Goal: Information Seeking & Learning: Find specific page/section

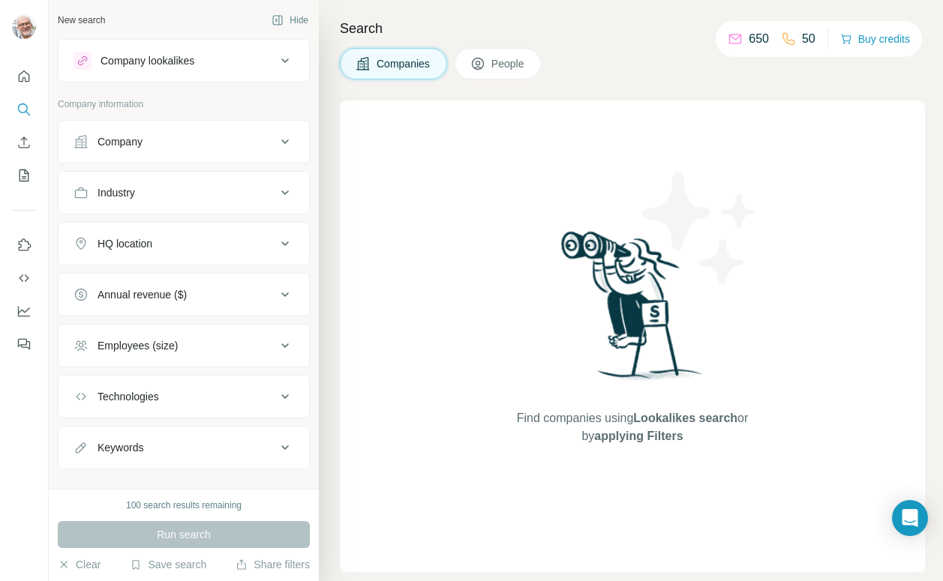
click at [283, 187] on icon at bounding box center [285, 193] width 18 height 18
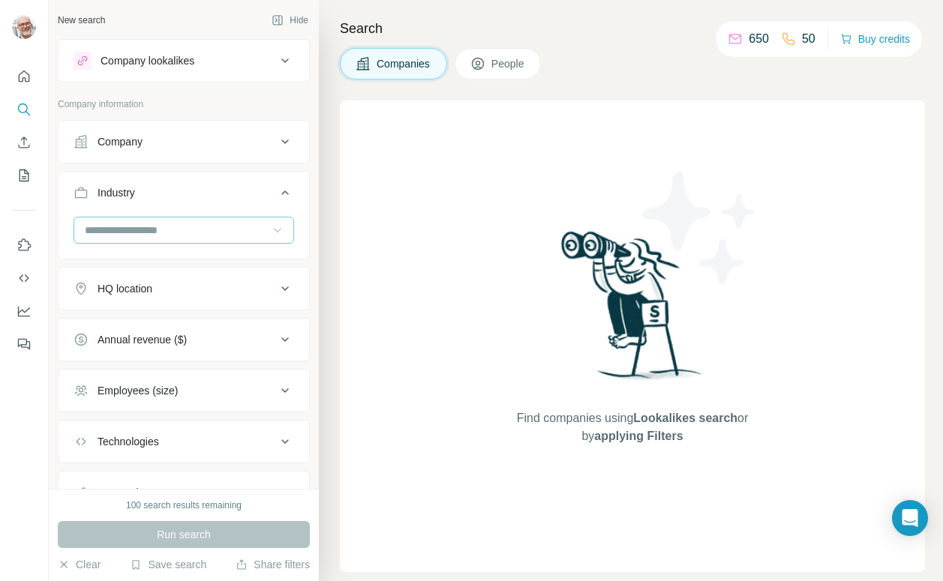
click at [275, 227] on icon at bounding box center [277, 230] width 15 height 15
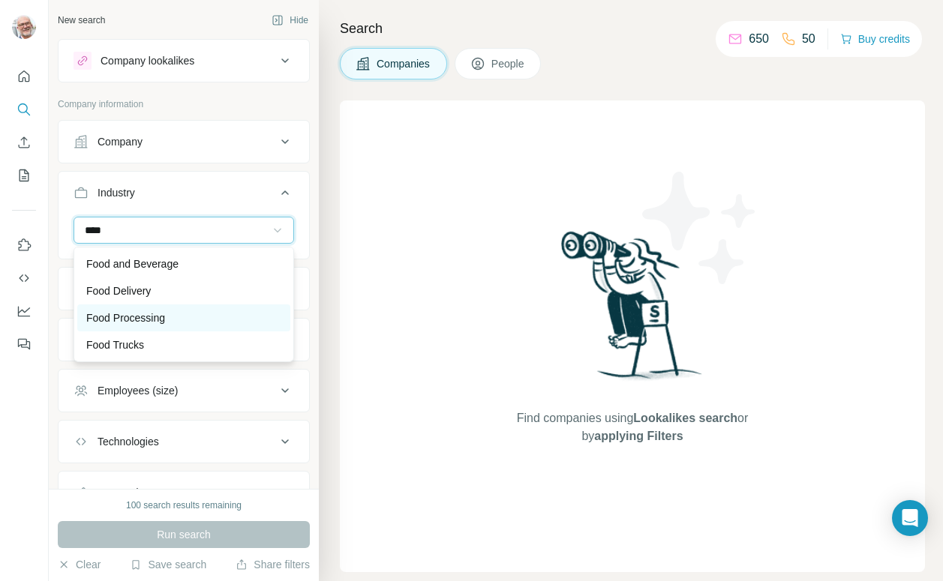
type input "****"
click at [163, 316] on p "Food Processing" at bounding box center [125, 317] width 79 height 15
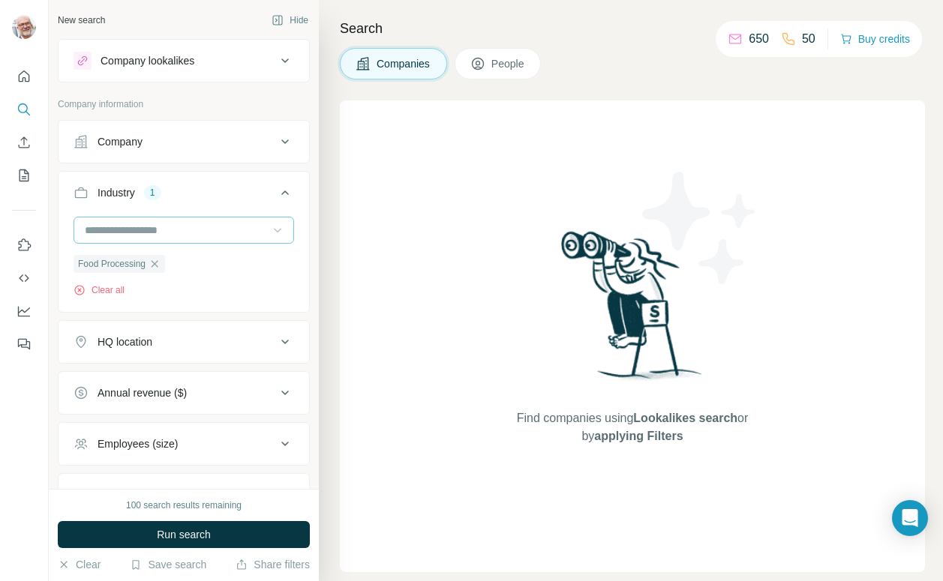
click at [202, 226] on input at bounding box center [175, 230] width 185 height 16
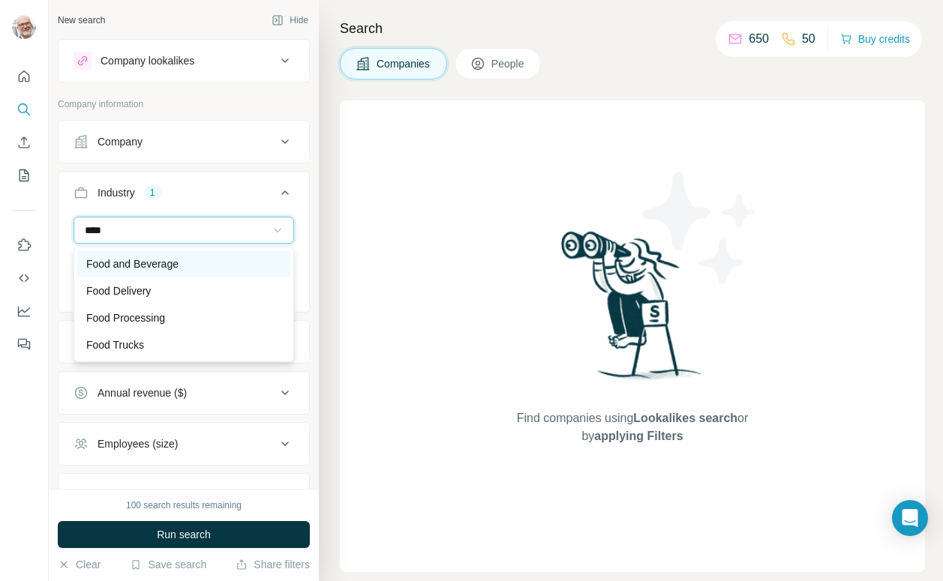
type input "****"
click at [190, 267] on div "Food and Beverage" at bounding box center [183, 263] width 195 height 15
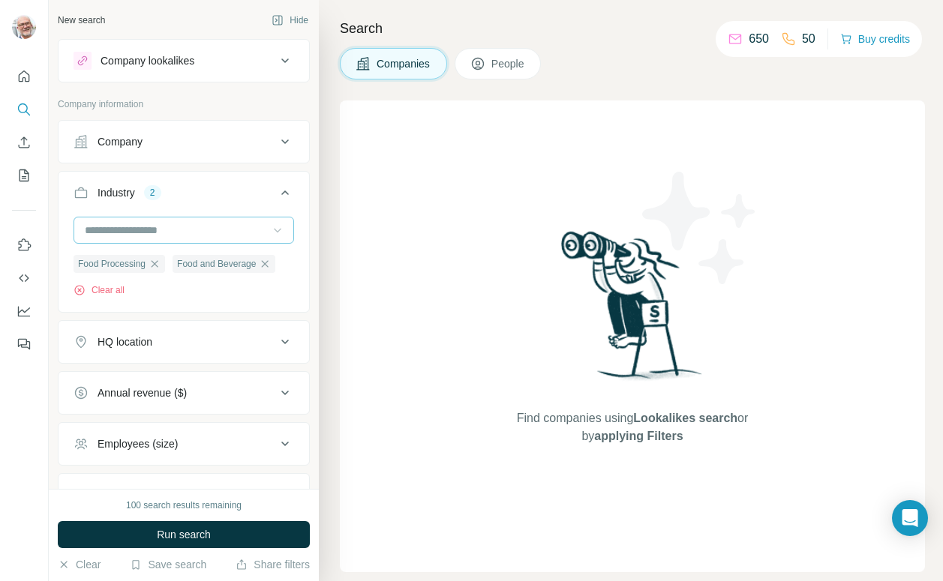
click at [181, 223] on input at bounding box center [175, 230] width 185 height 16
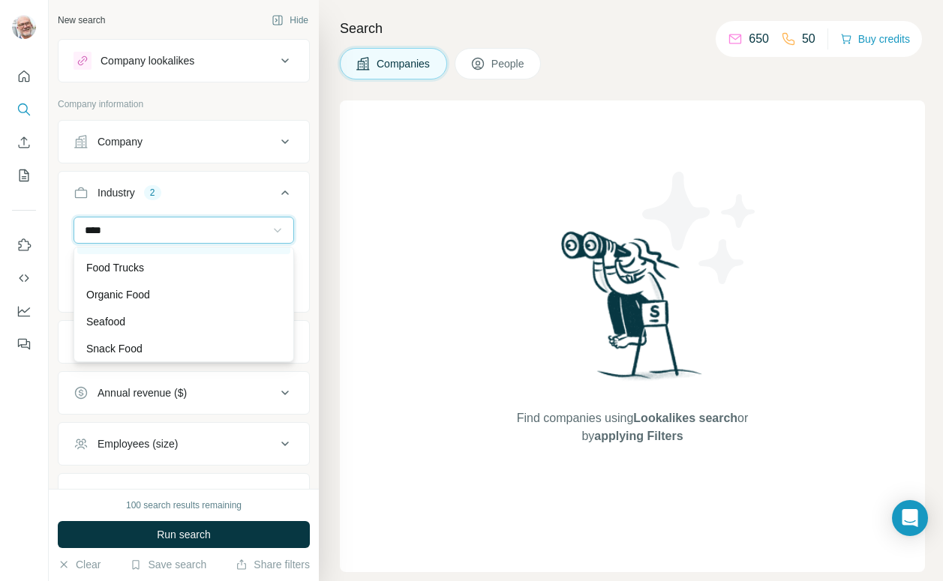
scroll to position [81, 0]
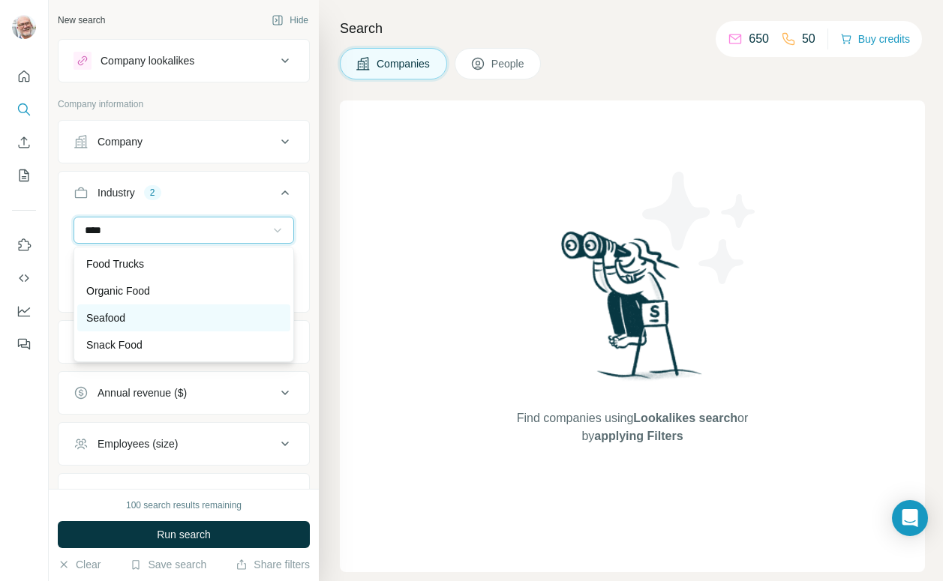
type input "****"
click at [142, 313] on div "Seafood" at bounding box center [183, 317] width 195 height 15
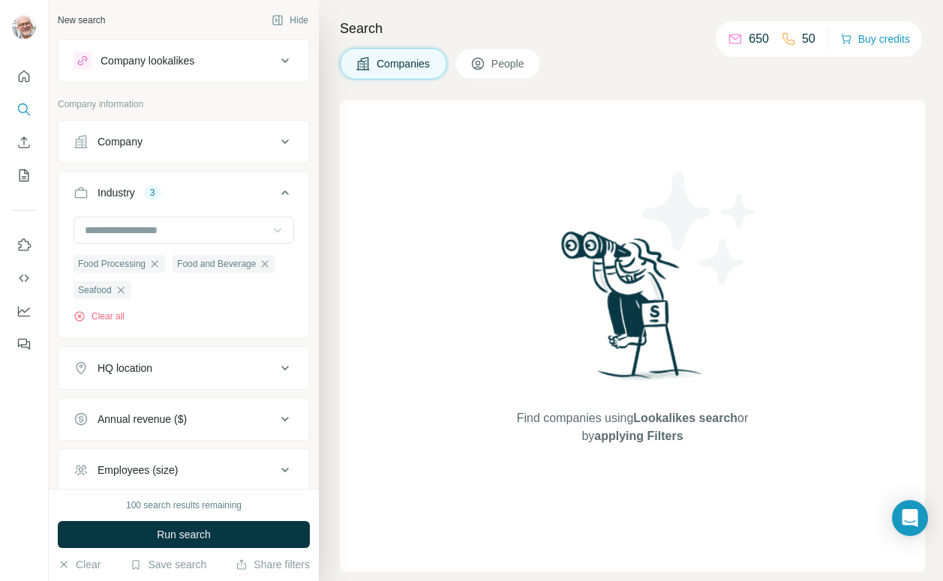
click at [148, 369] on div "HQ location" at bounding box center [124, 368] width 55 height 15
click at [150, 405] on input "text" at bounding box center [183, 405] width 220 height 27
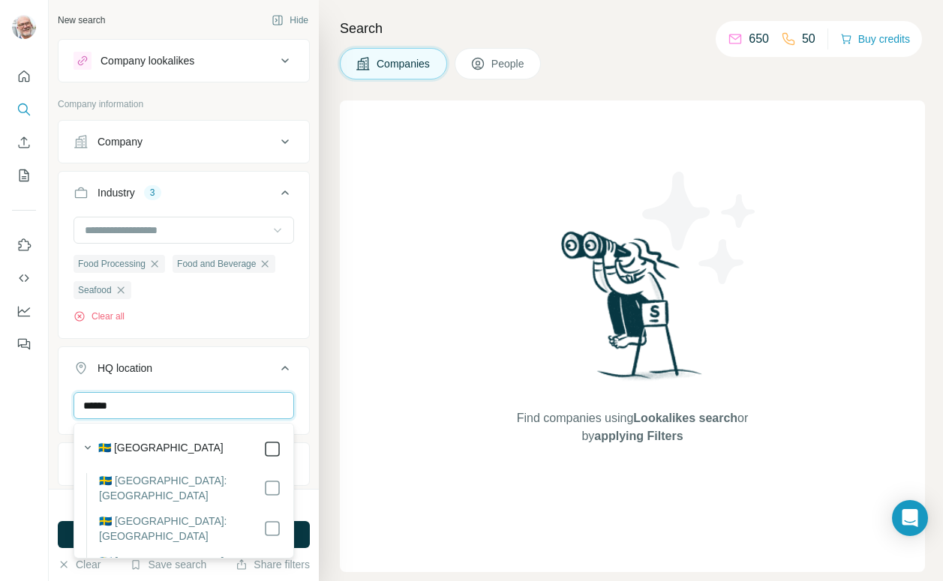
type input "******"
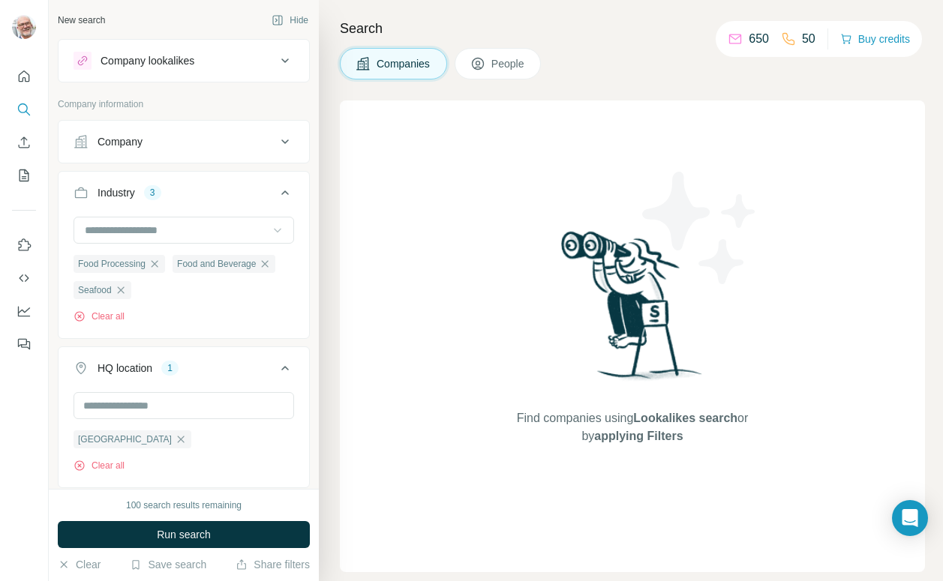
click at [301, 382] on button "HQ location 1" at bounding box center [183, 371] width 250 height 42
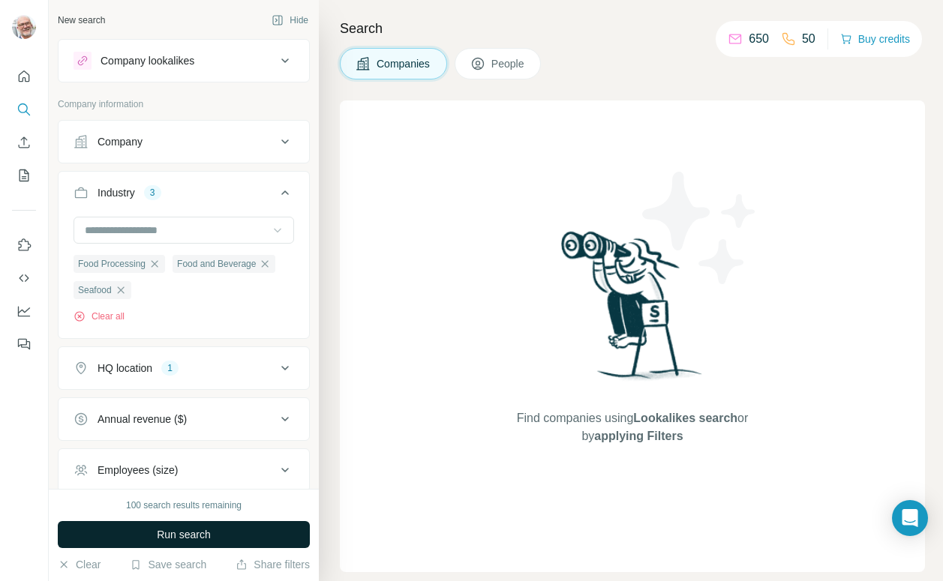
click at [184, 532] on span "Run search" at bounding box center [184, 534] width 54 height 15
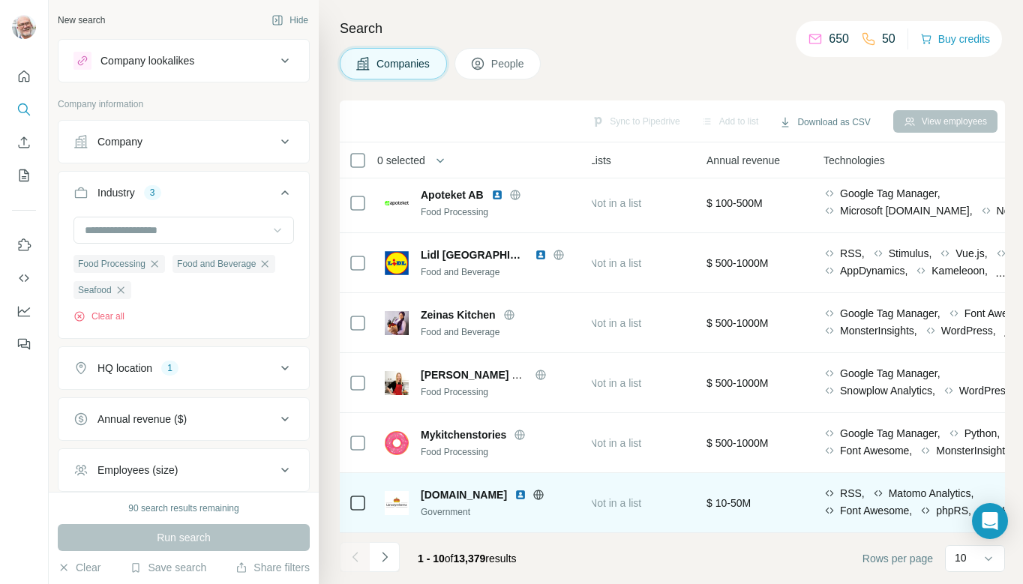
scroll to position [245, 626]
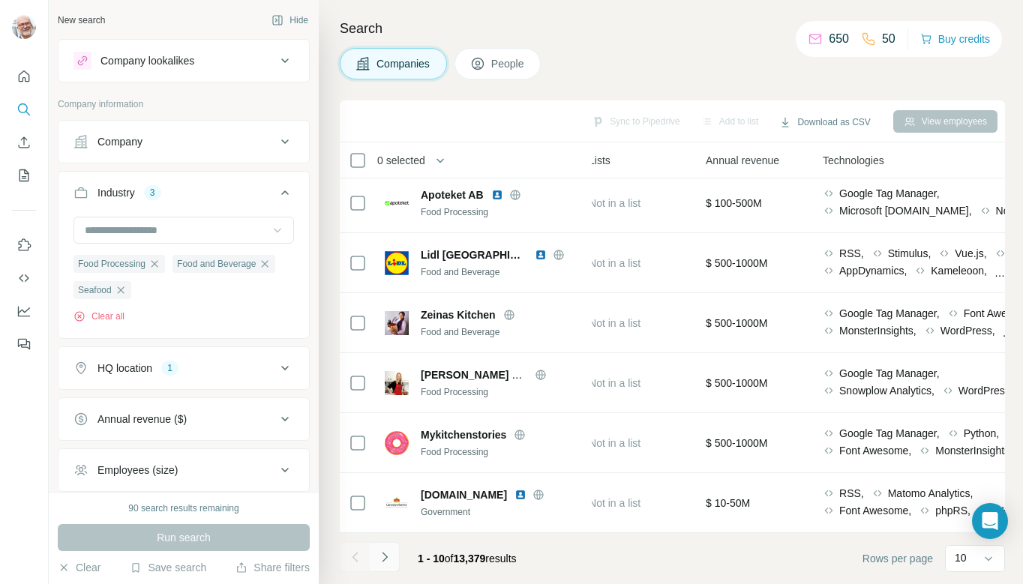
click at [382, 556] on icon "Navigate to next page" at bounding box center [384, 557] width 15 height 15
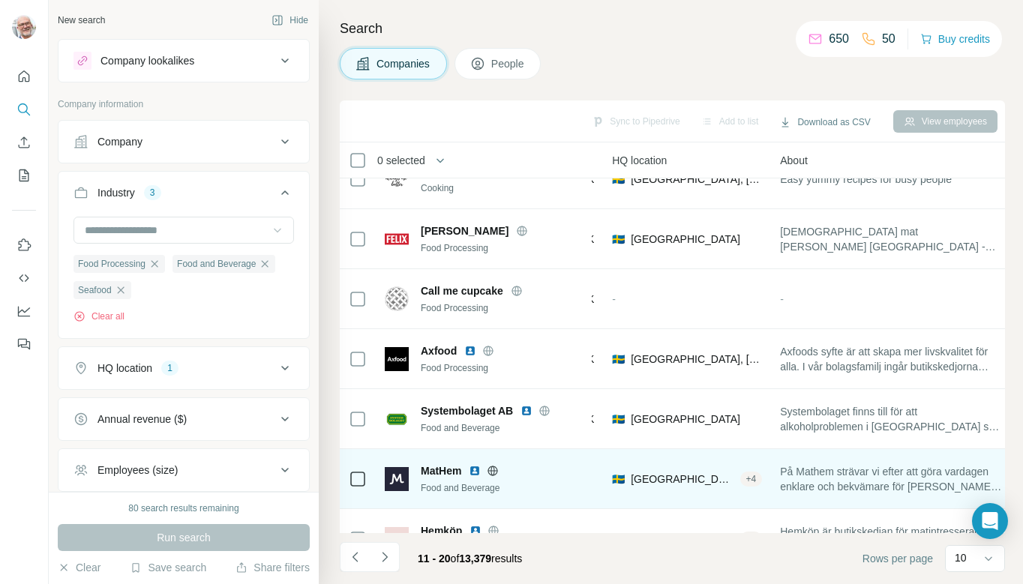
scroll to position [245, 189]
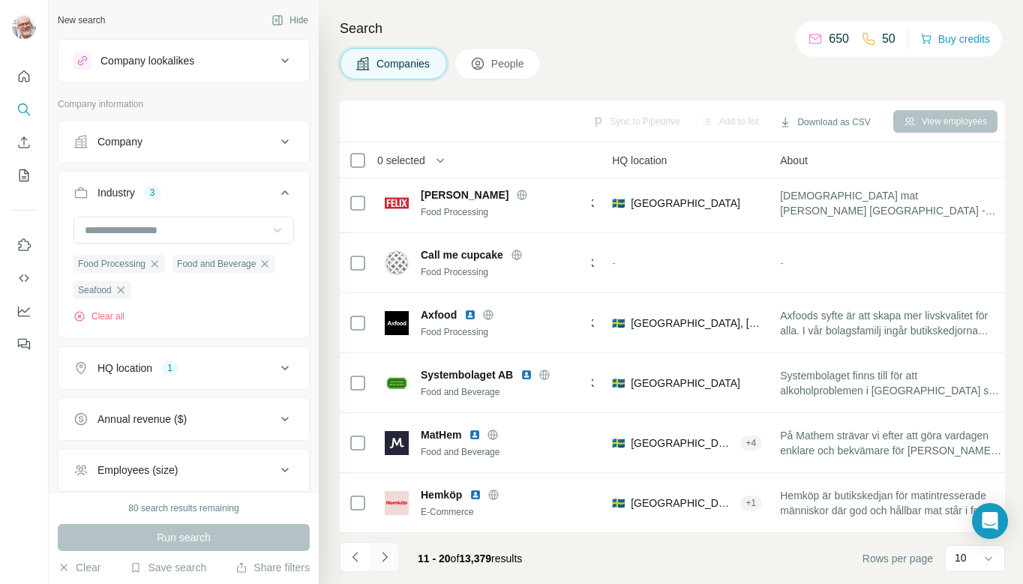
click at [381, 559] on icon "Navigate to next page" at bounding box center [384, 557] width 15 height 15
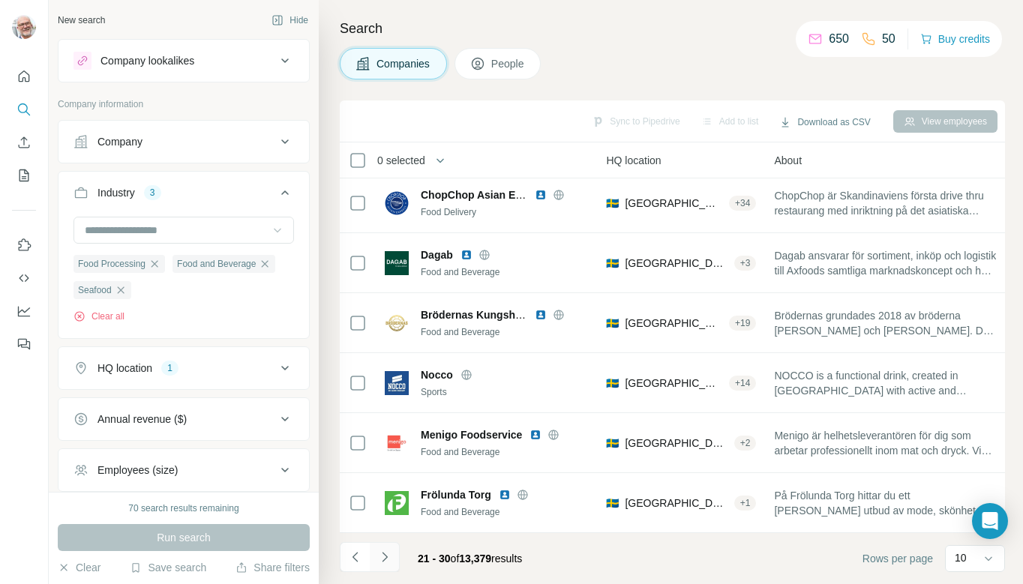
click at [386, 552] on icon "Navigate to next page" at bounding box center [384, 557] width 15 height 15
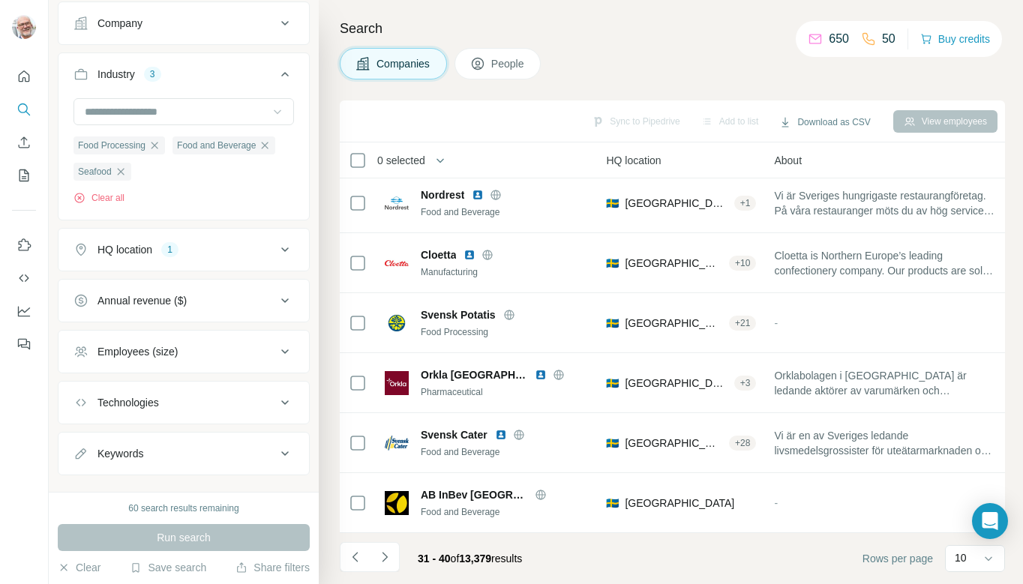
scroll to position [145, 0]
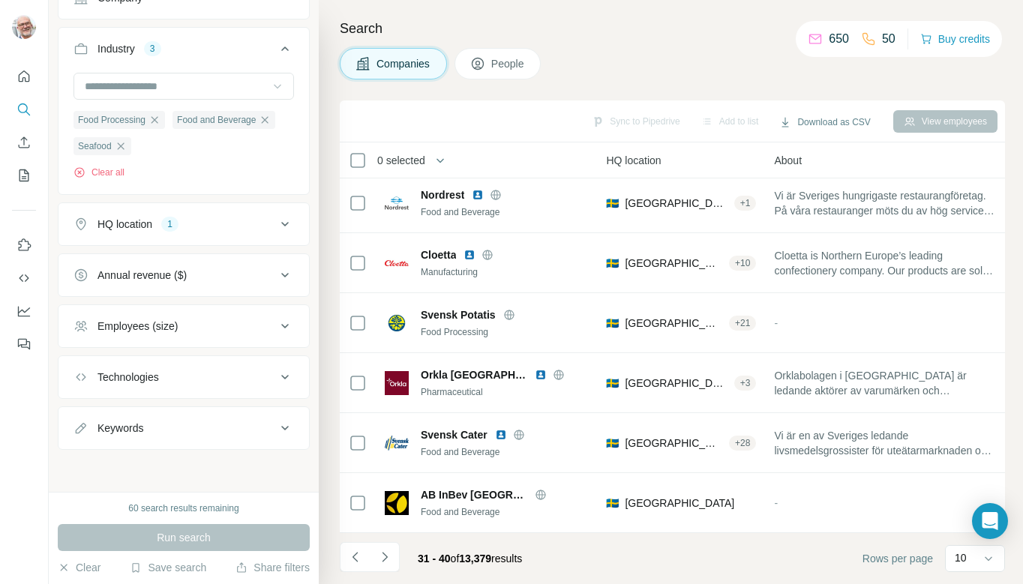
click at [280, 372] on icon at bounding box center [285, 377] width 18 height 18
click at [280, 372] on icon at bounding box center [285, 376] width 18 height 18
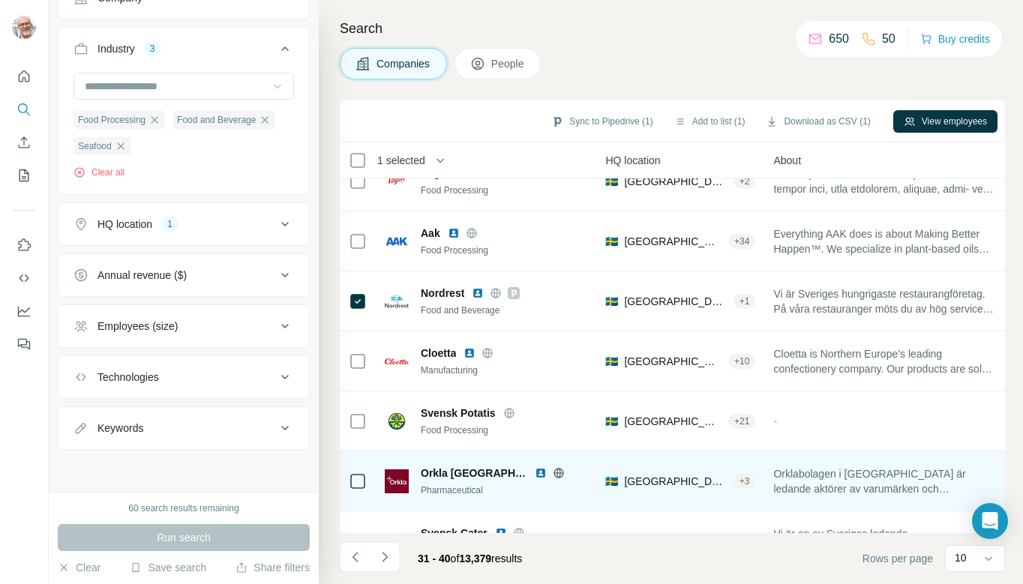
scroll to position [245, 190]
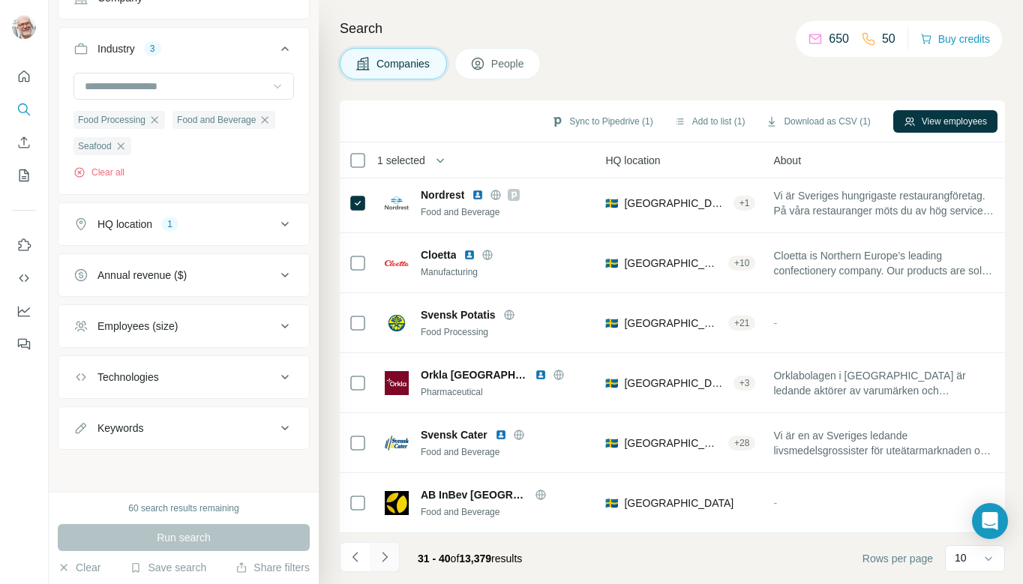
click at [382, 555] on icon "Navigate to next page" at bounding box center [384, 557] width 15 height 15
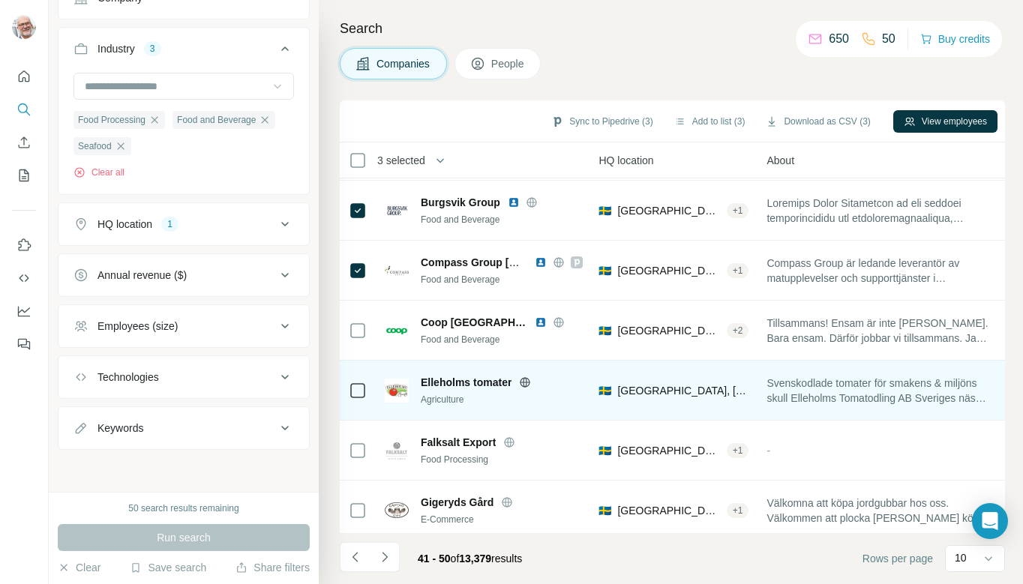
scroll to position [245, 189]
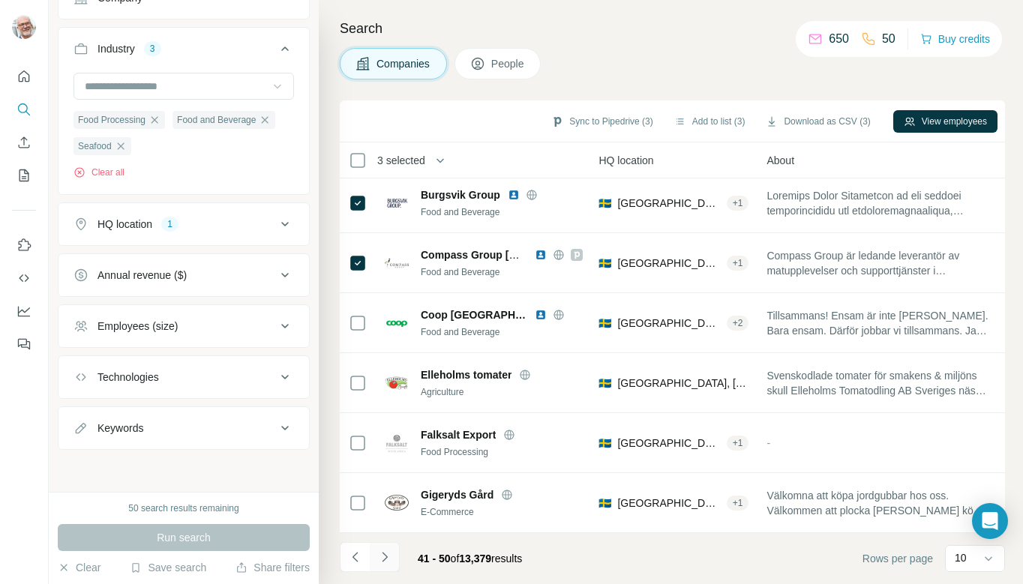
click at [383, 553] on icon "Navigate to next page" at bounding box center [384, 557] width 5 height 10
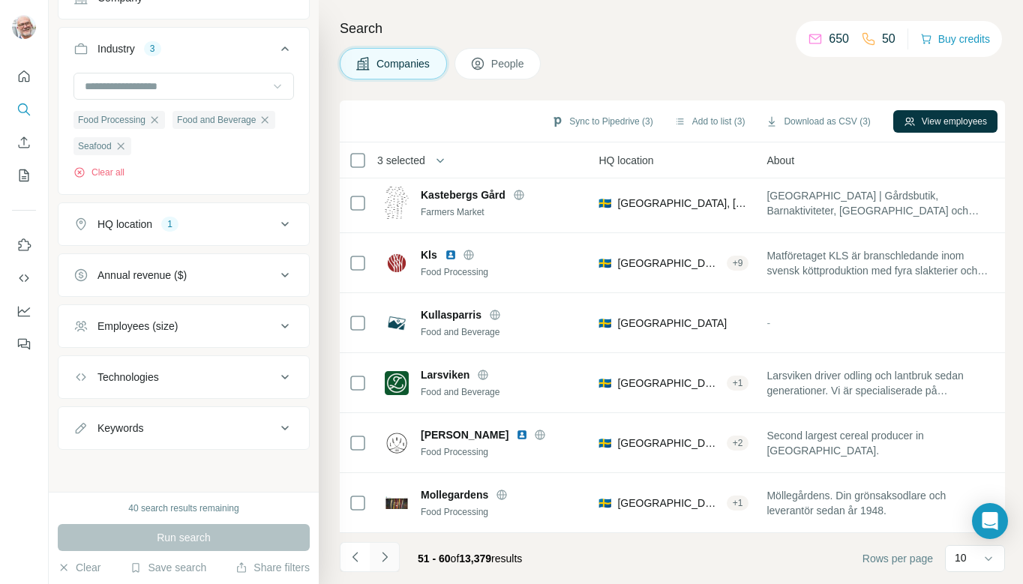
click at [386, 556] on icon "Navigate to next page" at bounding box center [384, 557] width 15 height 15
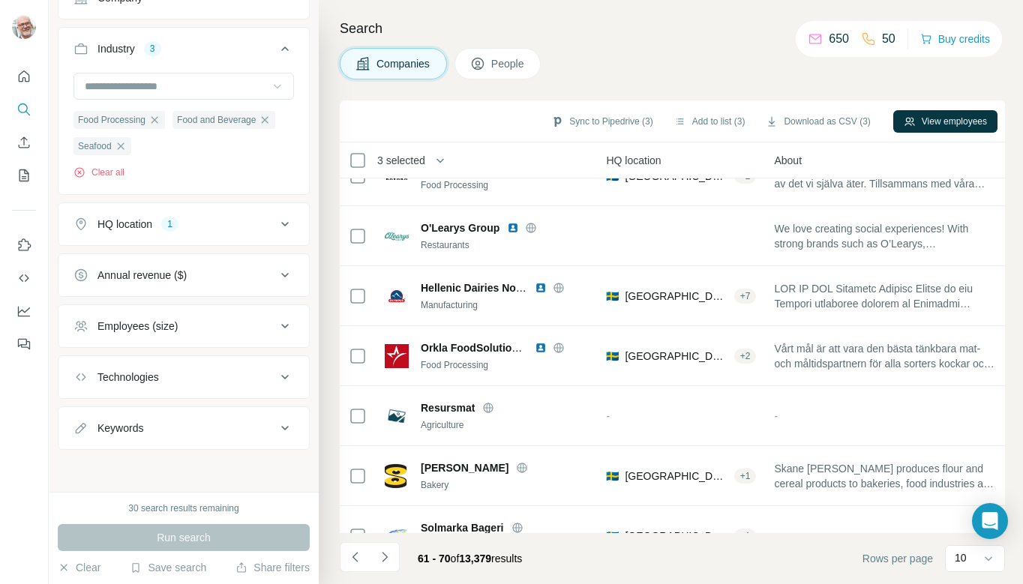
scroll to position [0, 189]
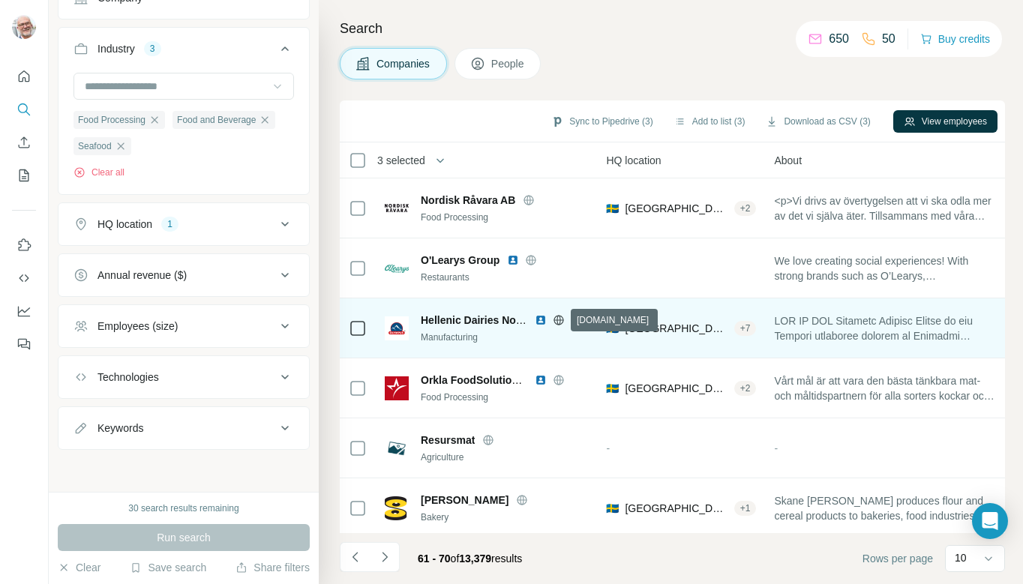
click at [560, 322] on icon at bounding box center [558, 320] width 4 height 10
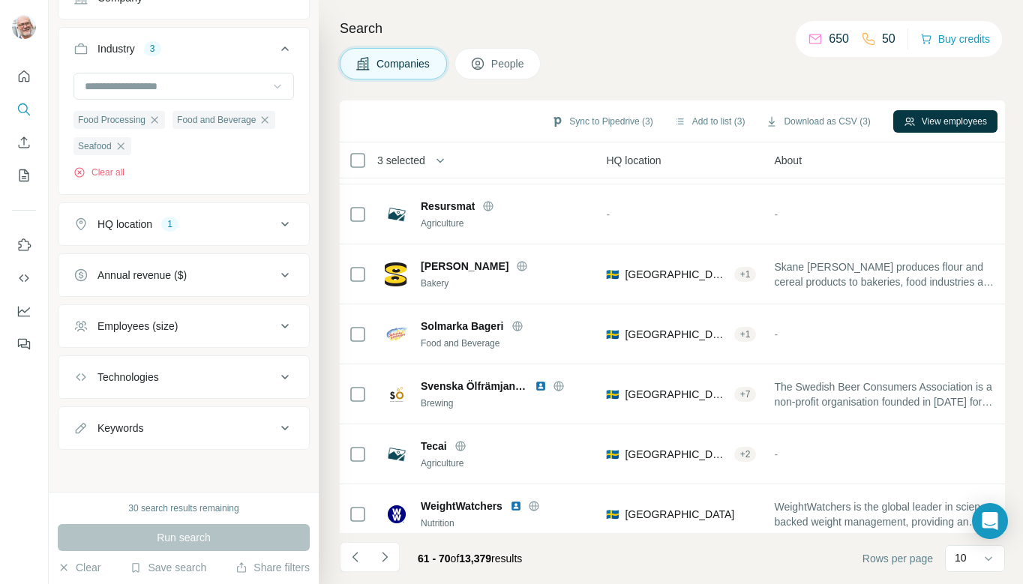
scroll to position [245, 189]
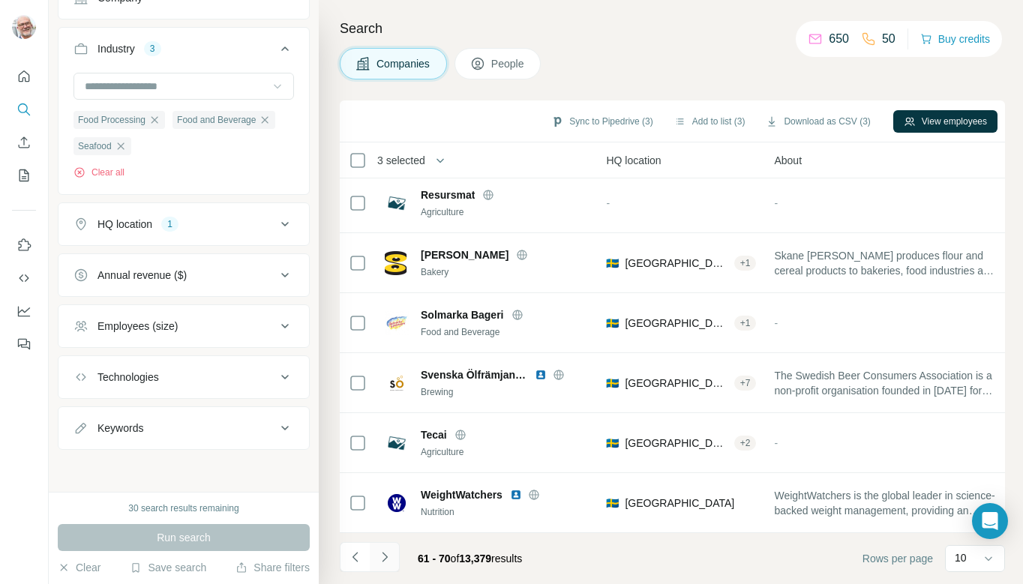
click at [385, 556] on icon "Navigate to next page" at bounding box center [384, 557] width 5 height 10
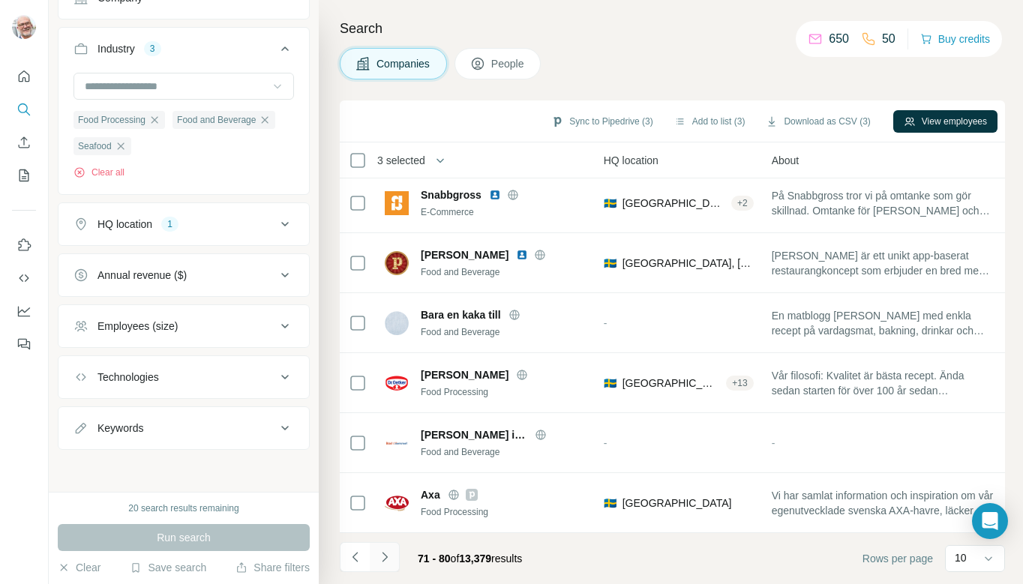
click at [387, 556] on icon "Navigate to next page" at bounding box center [384, 557] width 5 height 10
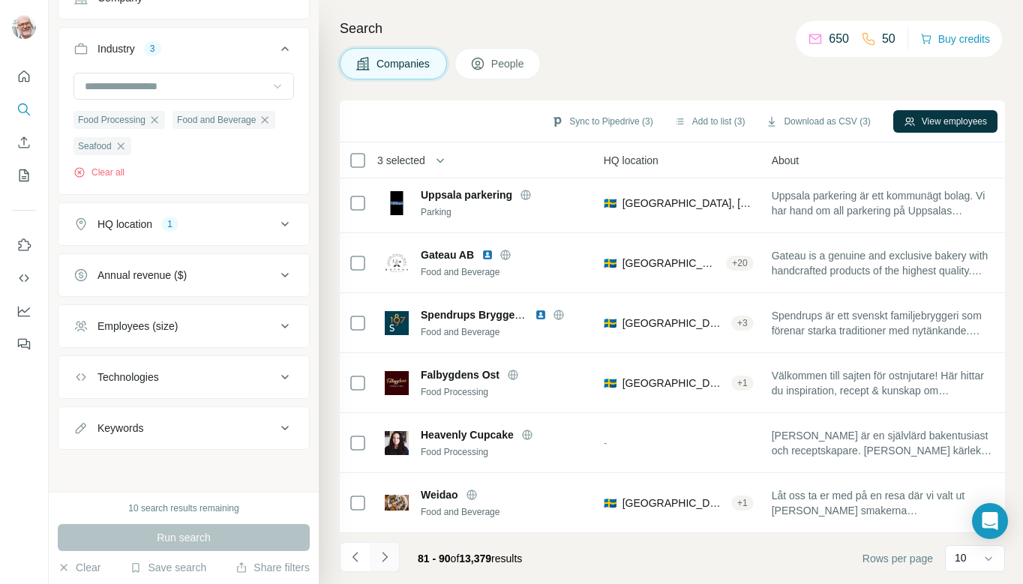
click at [387, 556] on icon "Navigate to next page" at bounding box center [384, 557] width 15 height 15
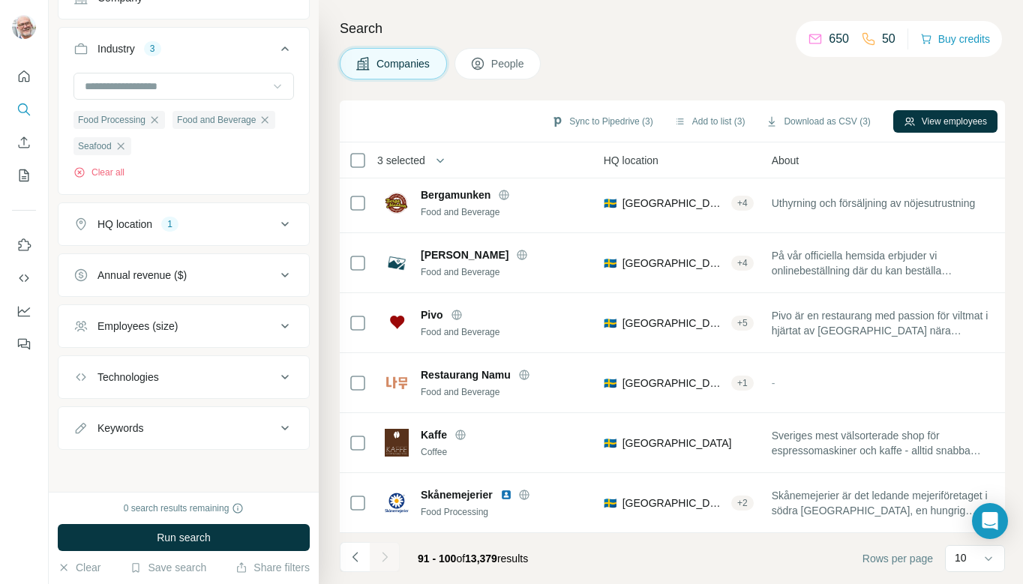
click at [283, 221] on icon at bounding box center [285, 224] width 18 height 18
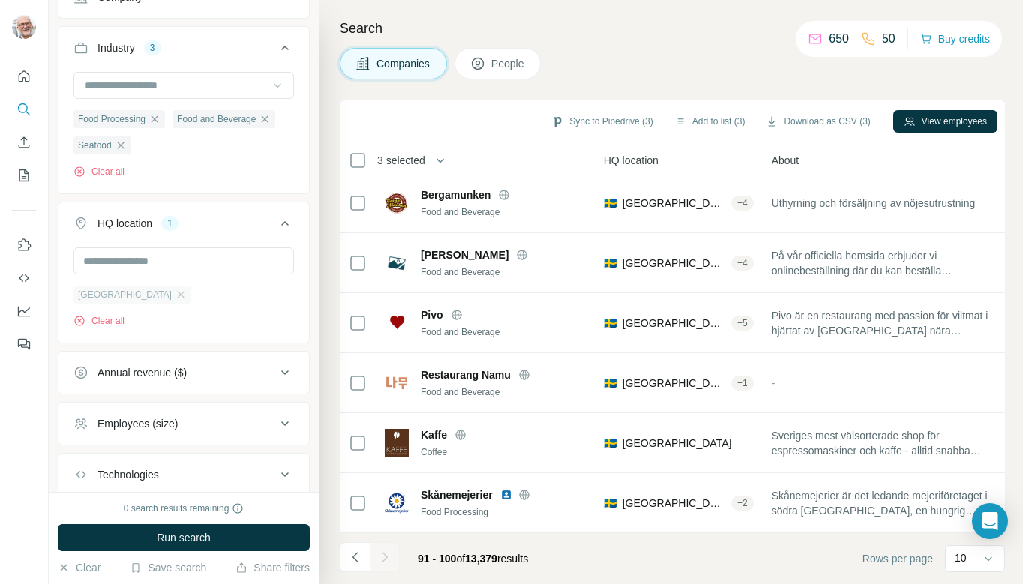
click at [97, 295] on span "[GEOGRAPHIC_DATA]" at bounding box center [125, 294] width 94 height 13
click at [130, 268] on input "text" at bounding box center [183, 260] width 220 height 27
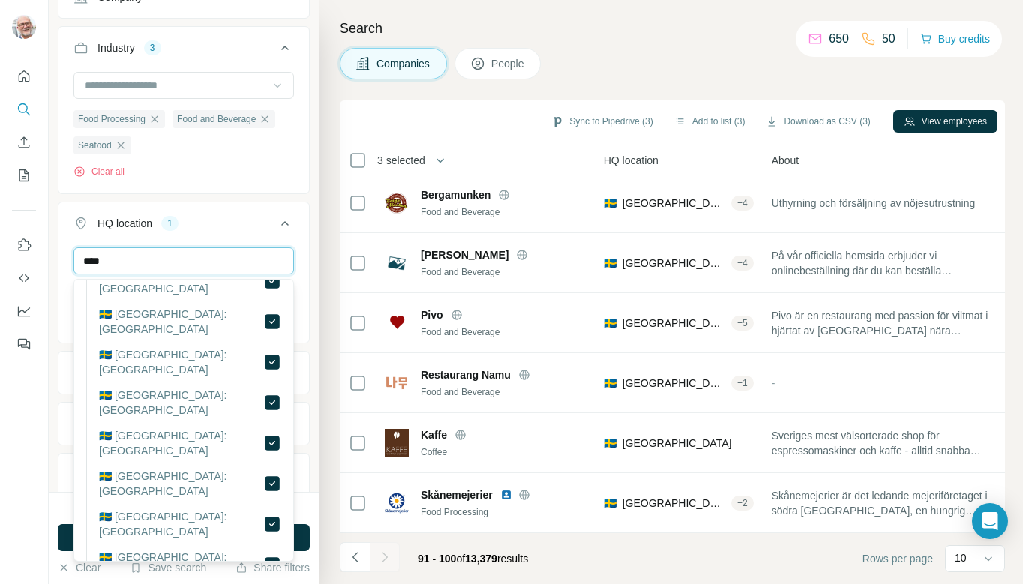
scroll to position [70, 0]
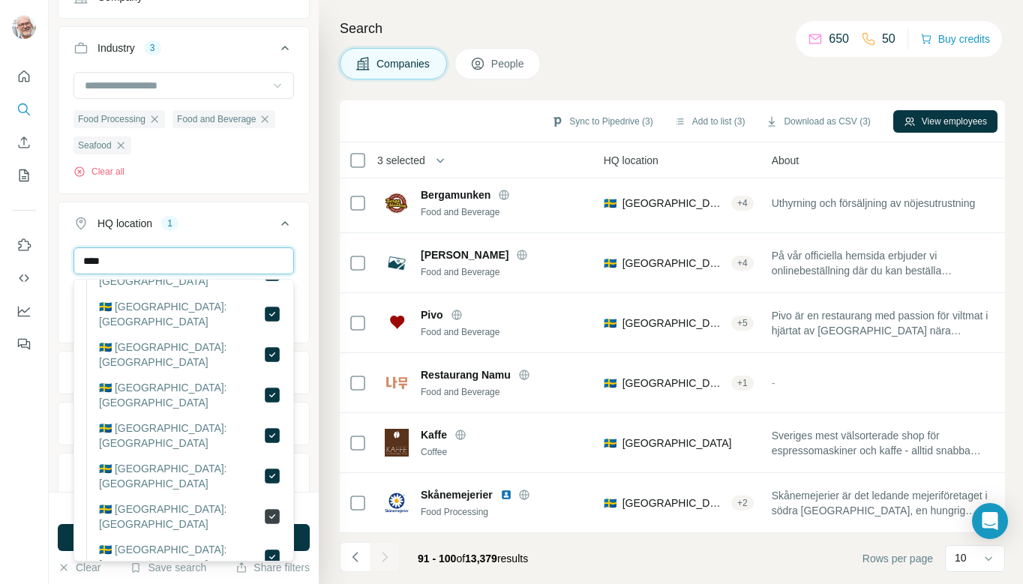
type input "****"
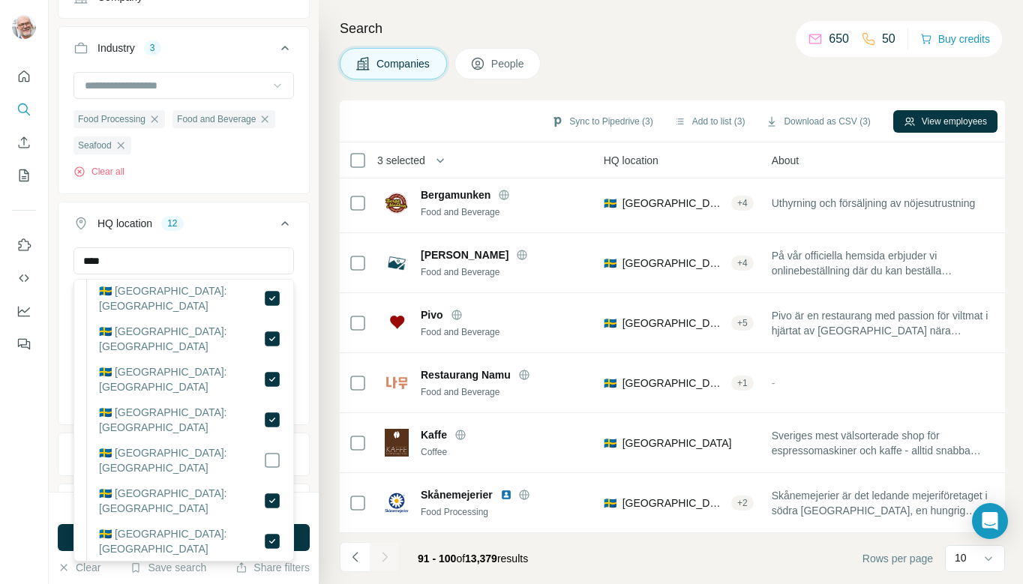
scroll to position [129, 0]
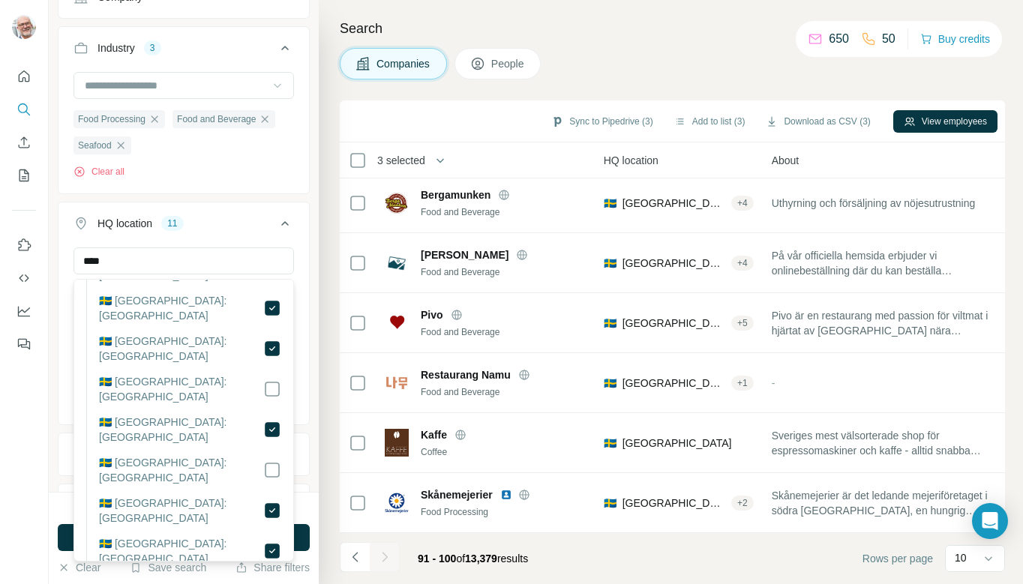
scroll to position [211, 0]
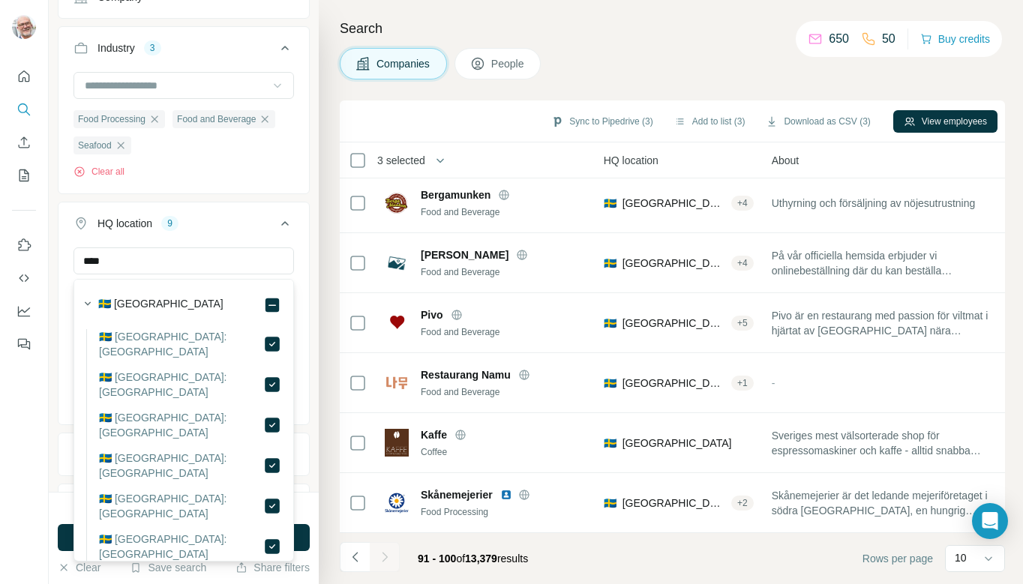
scroll to position [1, 0]
click at [300, 349] on div "[GEOGRAPHIC_DATA] [GEOGRAPHIC_DATA] [GEOGRAPHIC_DATA] [GEOGRAPHIC_DATA] [GEOGRA…" at bounding box center [183, 334] width 250 height 174
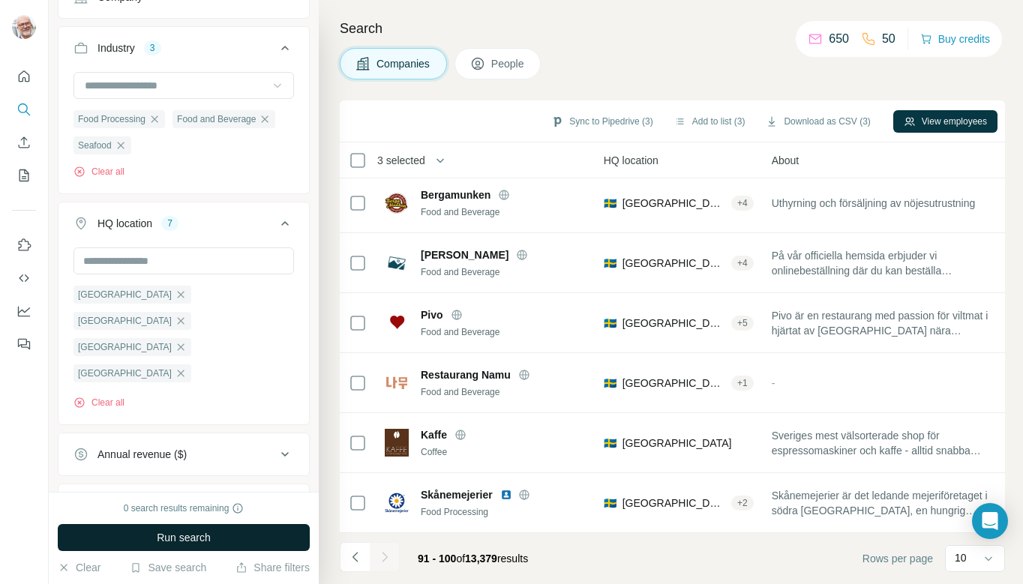
click at [190, 535] on span "Run search" at bounding box center [184, 537] width 54 height 15
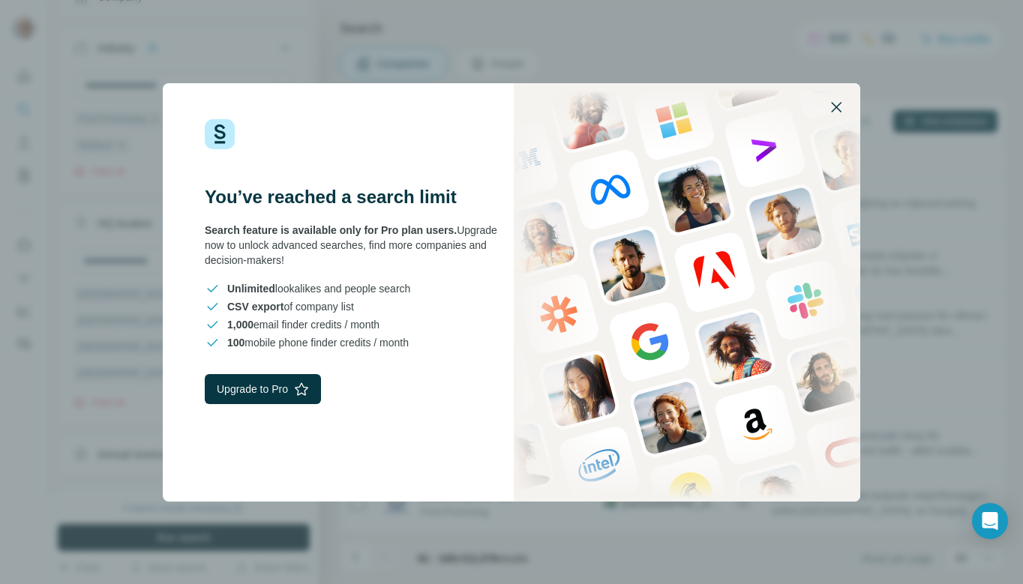
click at [835, 102] on icon "button" at bounding box center [836, 107] width 18 height 18
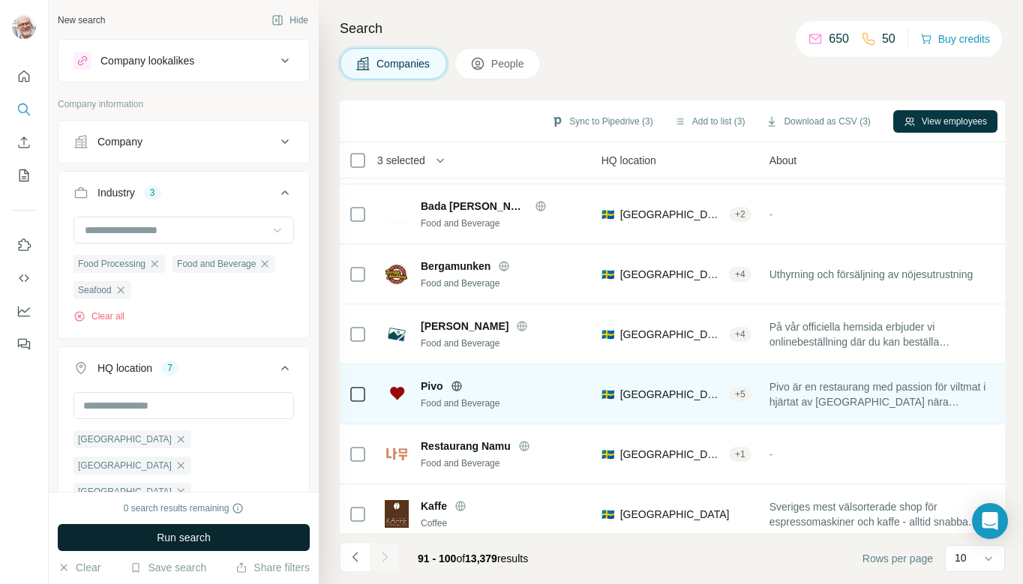
scroll to position [245, 191]
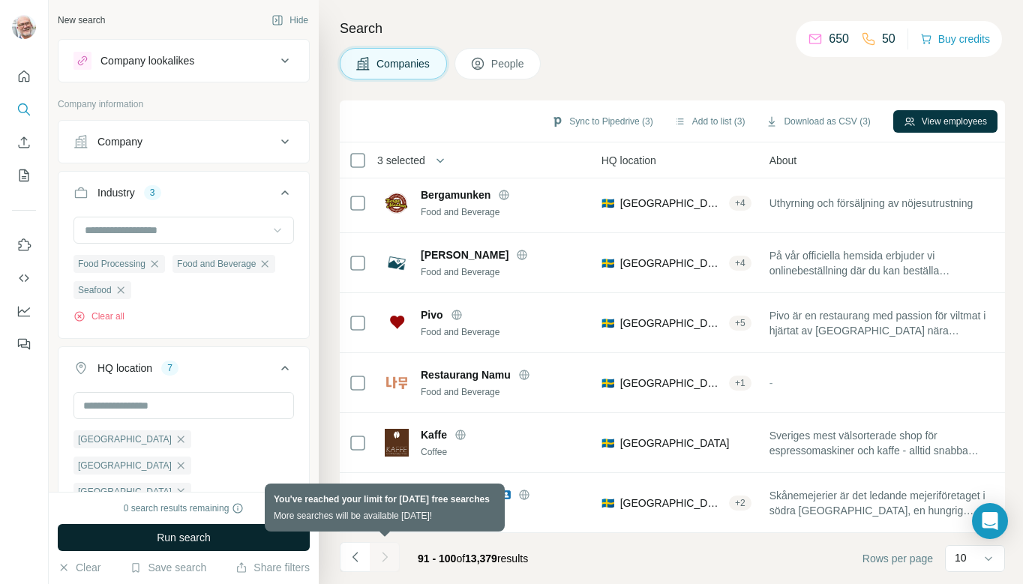
click at [386, 558] on div at bounding box center [385, 557] width 30 height 30
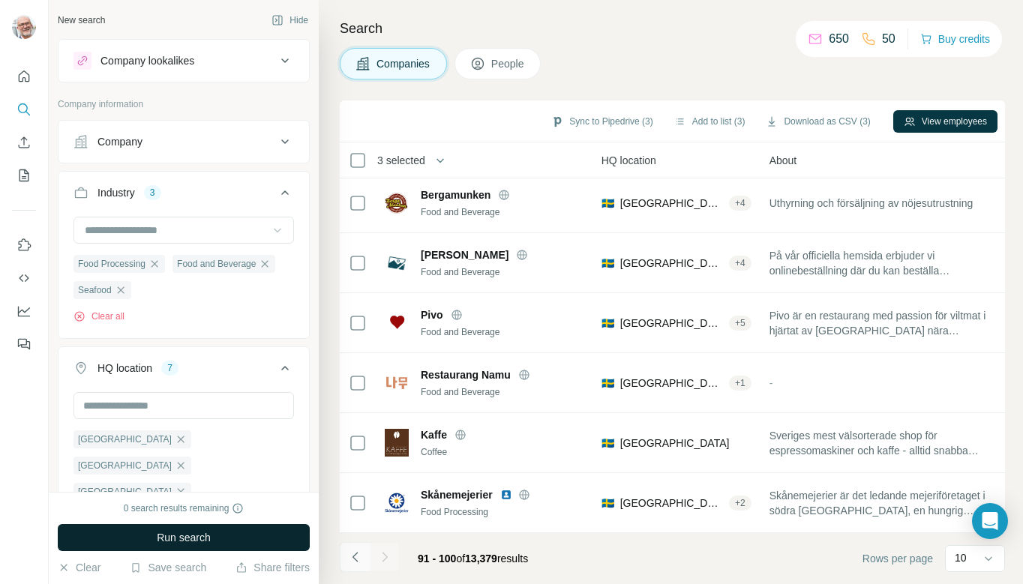
click at [355, 557] on icon "Navigate to previous page" at bounding box center [355, 557] width 15 height 15
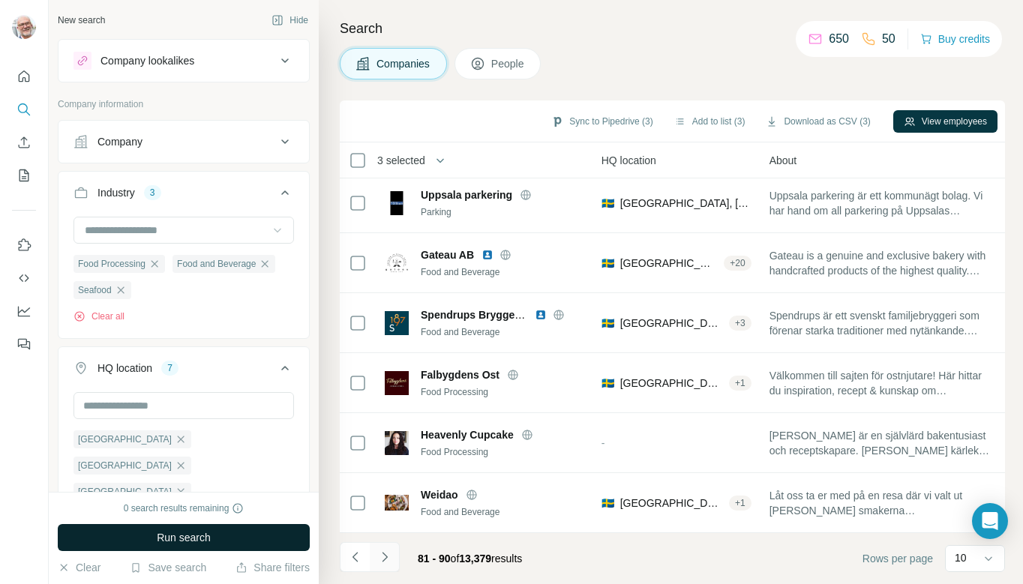
click at [391, 558] on icon "Navigate to next page" at bounding box center [384, 557] width 15 height 15
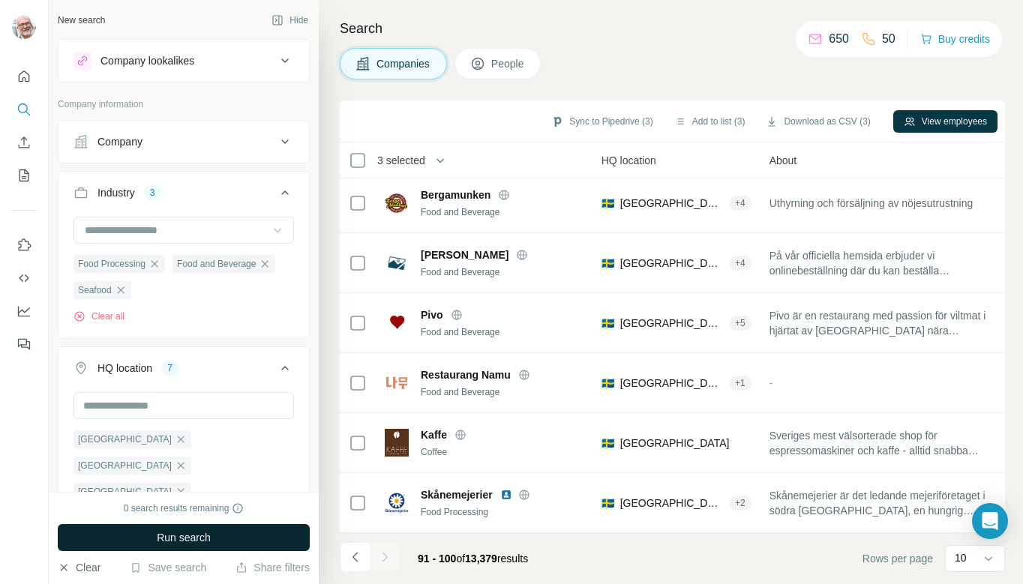
click at [80, 565] on button "Clear" at bounding box center [79, 567] width 43 height 15
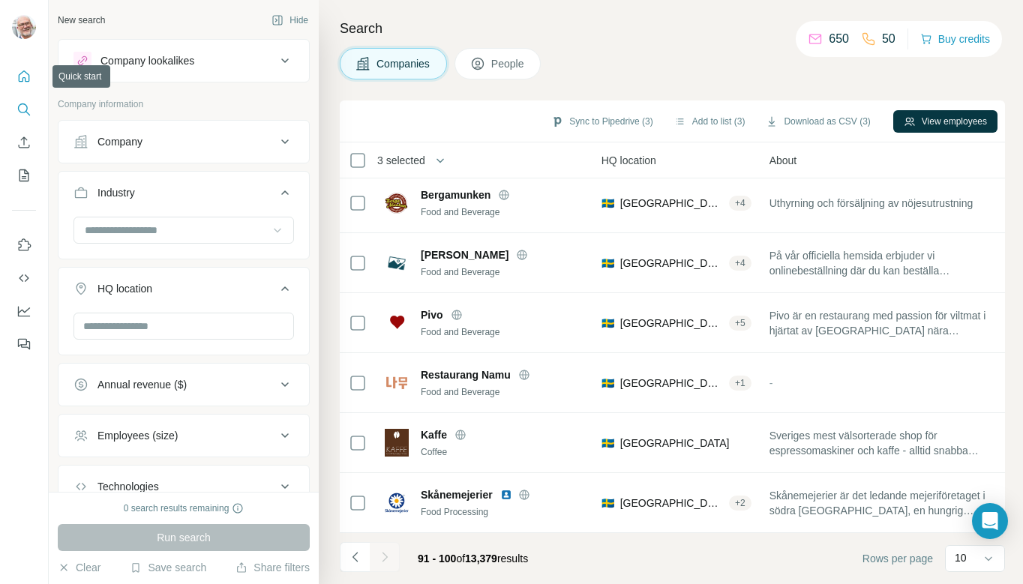
click at [24, 80] on icon "Quick start" at bounding box center [23, 76] width 15 height 15
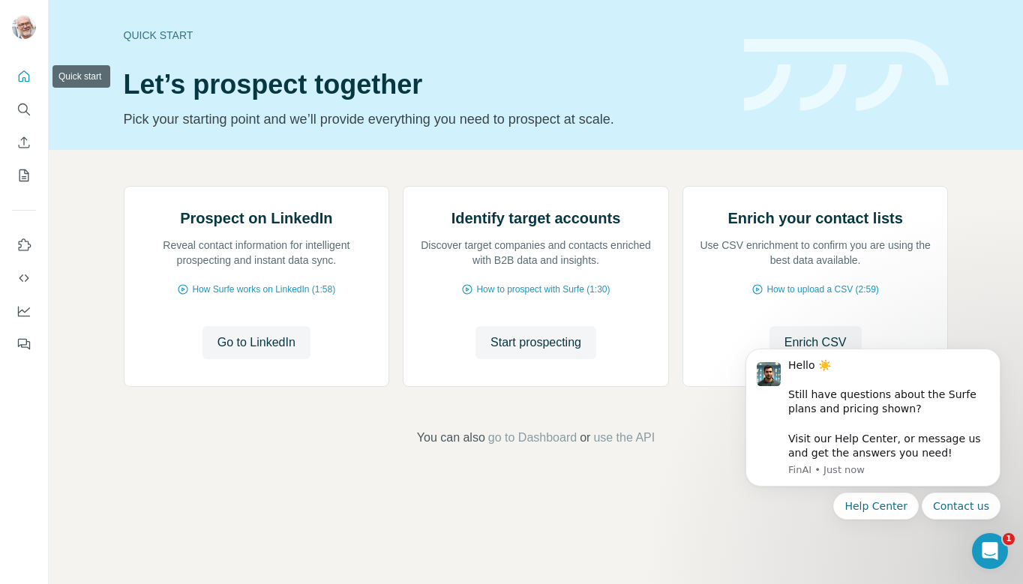
click at [24, 76] on icon "Quick start" at bounding box center [23, 76] width 15 height 15
click at [22, 105] on icon "Search" at bounding box center [23, 109] width 15 height 15
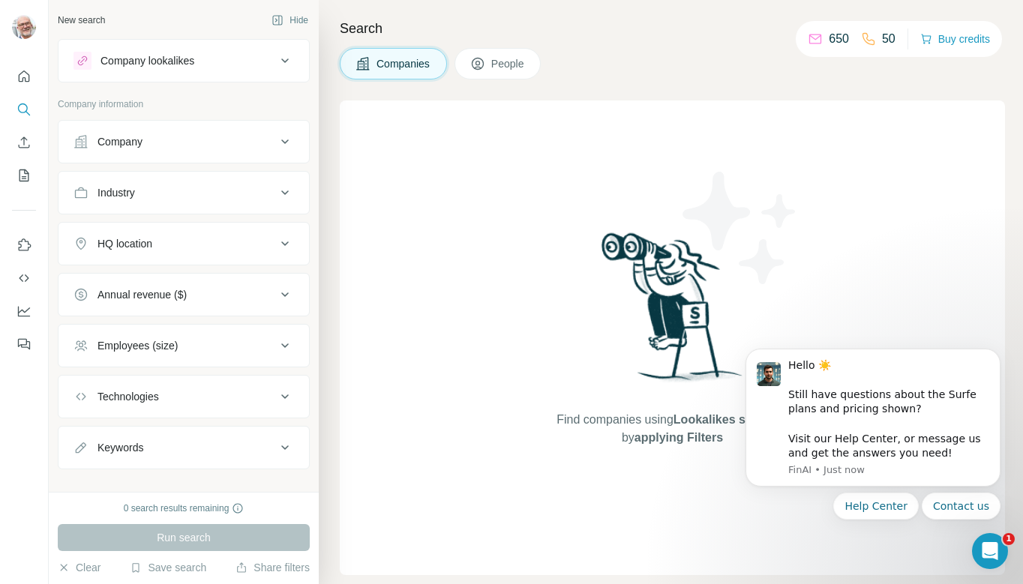
click at [286, 187] on icon at bounding box center [285, 193] width 18 height 18
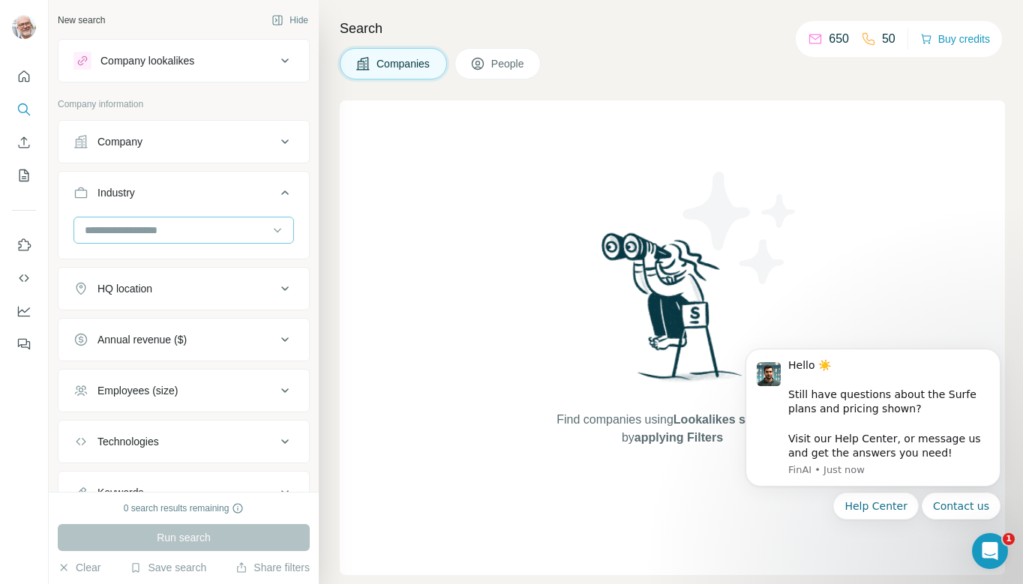
click at [248, 226] on input at bounding box center [175, 230] width 185 height 16
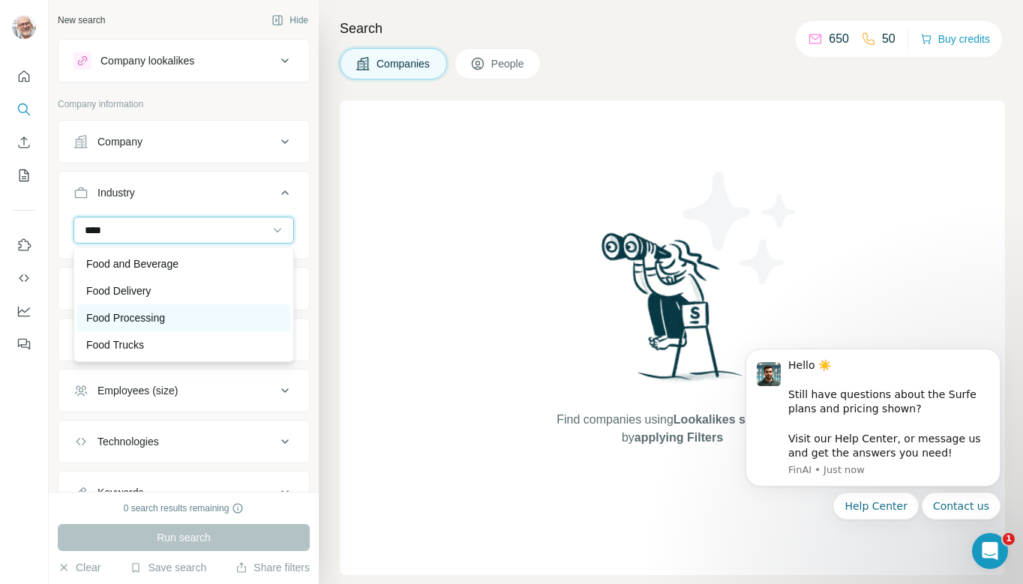
type input "****"
click at [183, 317] on div "Food Processing" at bounding box center [183, 317] width 195 height 15
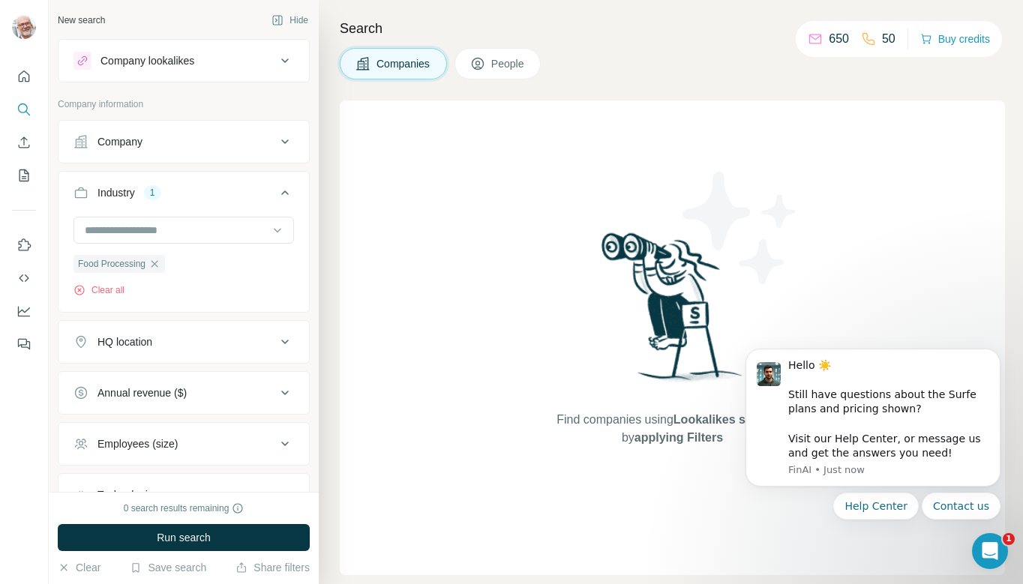
click at [169, 343] on div "HQ location" at bounding box center [174, 341] width 202 height 15
click at [154, 377] on input "text" at bounding box center [183, 379] width 220 height 27
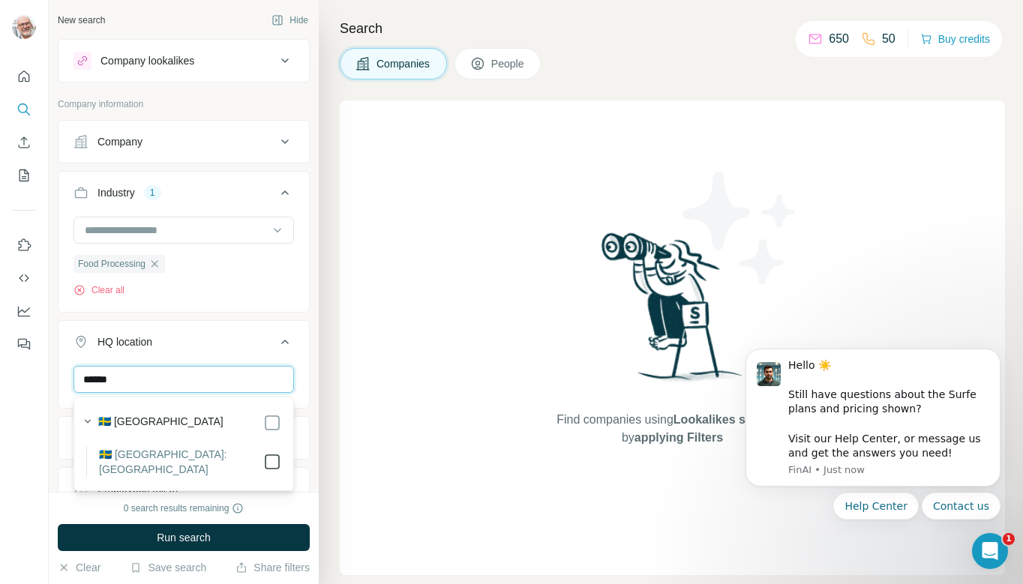
type input "******"
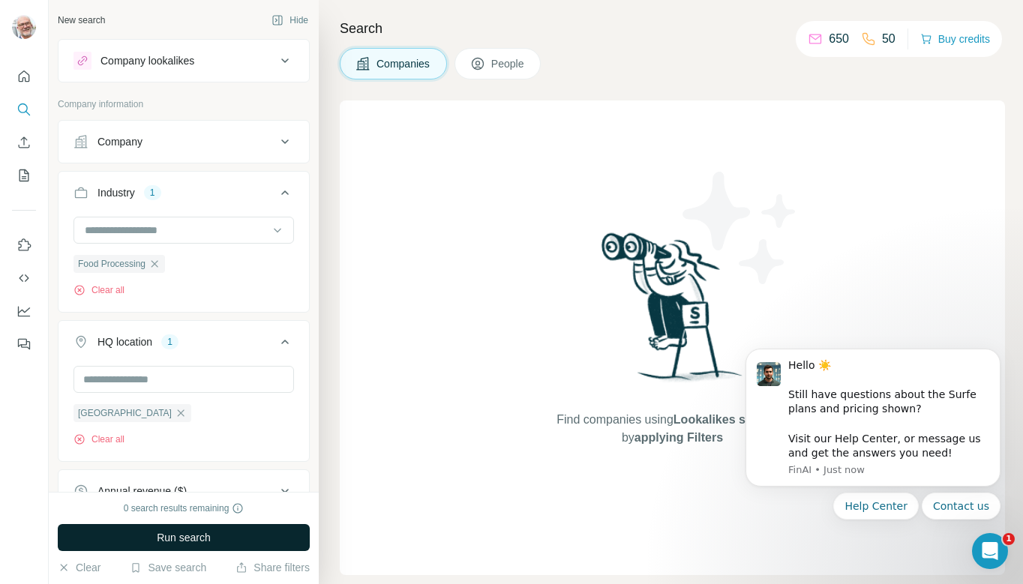
click at [175, 537] on span "Run search" at bounding box center [184, 537] width 54 height 15
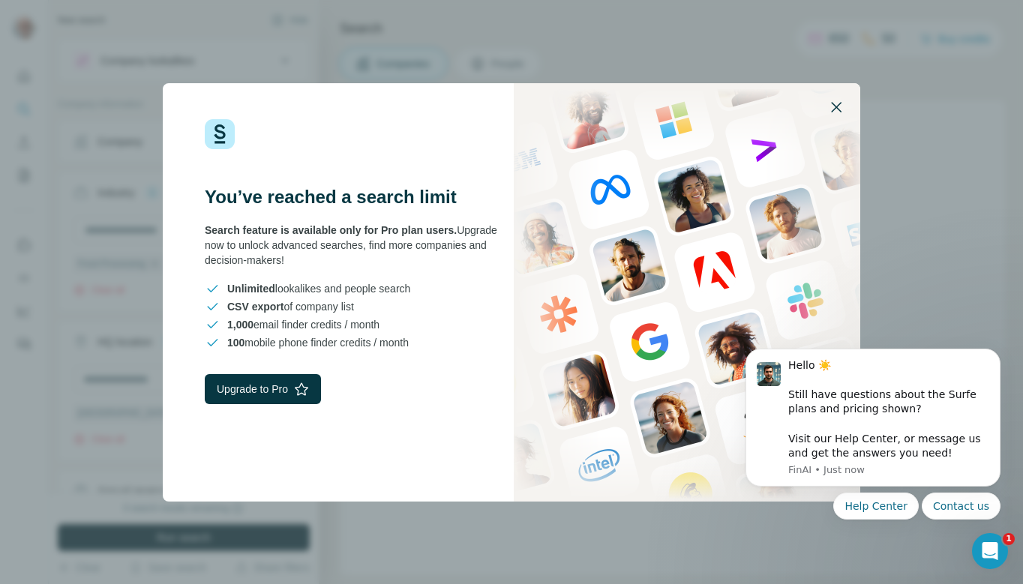
click at [838, 105] on icon "button" at bounding box center [836, 107] width 18 height 18
